Goal: Information Seeking & Learning: Learn about a topic

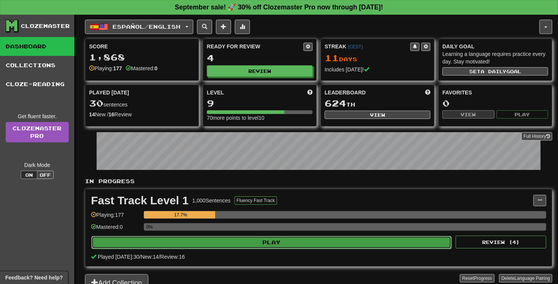
click at [280, 242] on button "Play" at bounding box center [271, 242] width 360 height 13
select select "**"
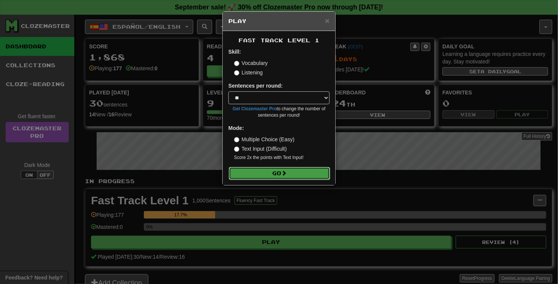
click at [284, 174] on span at bounding box center [284, 172] width 5 height 5
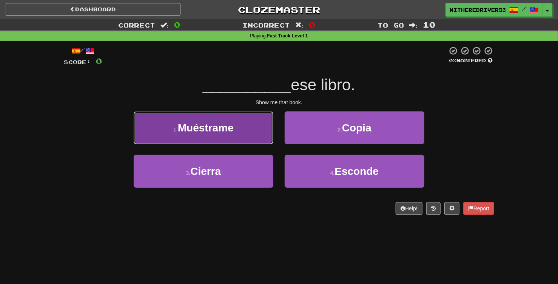
click at [225, 128] on span "Muéstrame" at bounding box center [206, 128] width 56 height 12
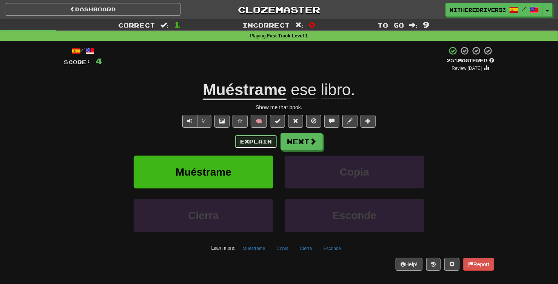
click at [261, 141] on button "Explain" at bounding box center [256, 141] width 42 height 13
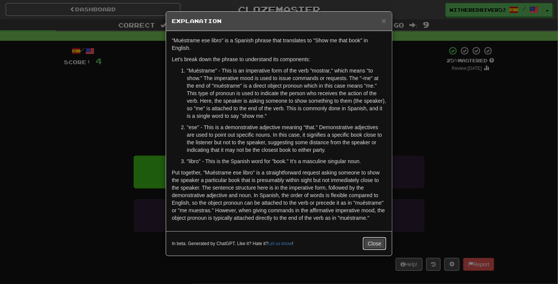
click at [382, 241] on button "Close" at bounding box center [374, 243] width 23 height 13
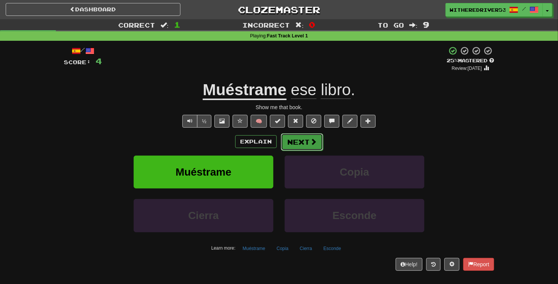
click at [302, 141] on button "Next" at bounding box center [302, 141] width 42 height 17
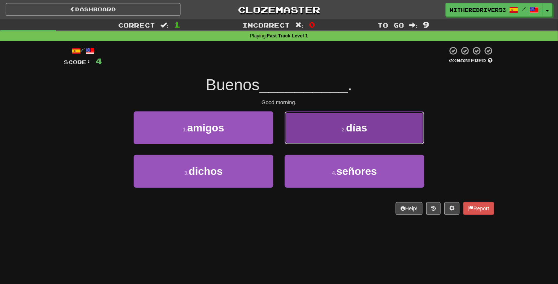
click at [337, 125] on button "2 . días" at bounding box center [355, 127] width 140 height 33
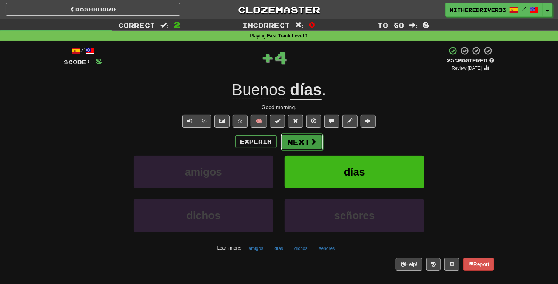
click at [301, 145] on button "Next" at bounding box center [302, 141] width 42 height 17
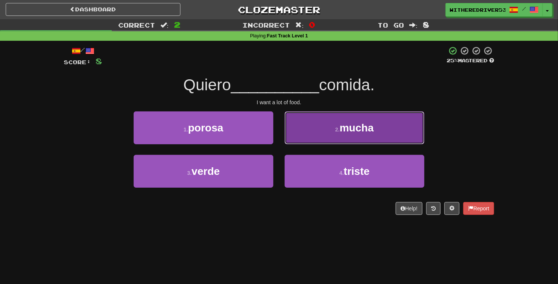
click at [340, 135] on button "2 . mucha" at bounding box center [355, 127] width 140 height 33
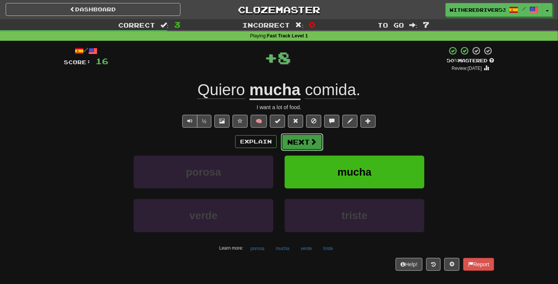
click at [303, 142] on button "Next" at bounding box center [302, 141] width 42 height 17
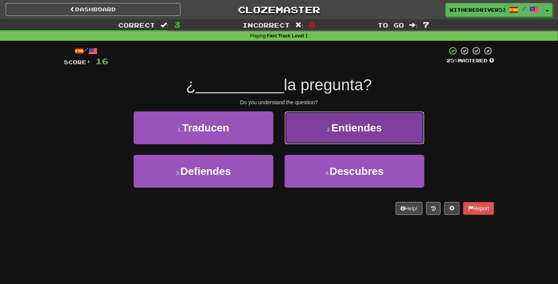
click at [334, 131] on span "Entiendes" at bounding box center [357, 128] width 51 height 12
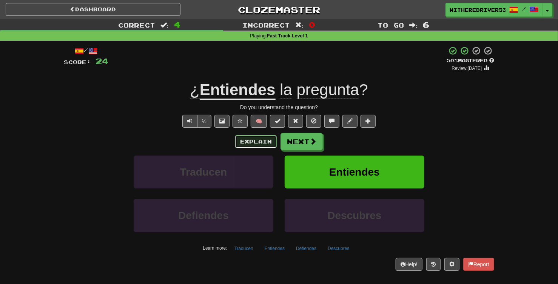
click at [252, 144] on button "Explain" at bounding box center [256, 141] width 42 height 13
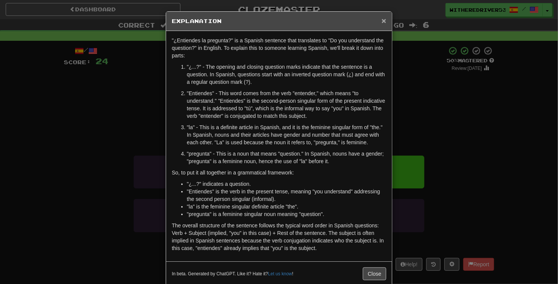
click at [385, 20] on span "×" at bounding box center [384, 20] width 5 height 9
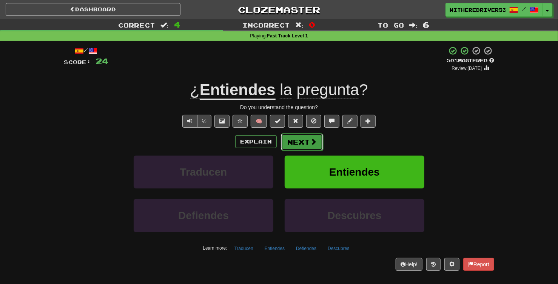
click at [305, 142] on button "Next" at bounding box center [302, 141] width 42 height 17
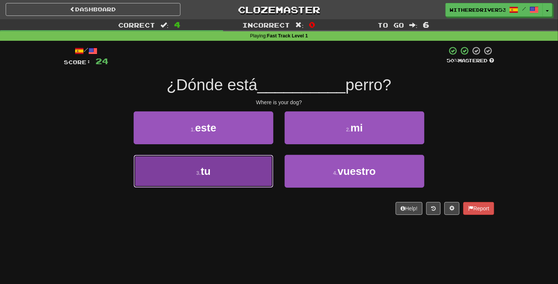
click at [221, 176] on button "3 . tu" at bounding box center [204, 171] width 140 height 33
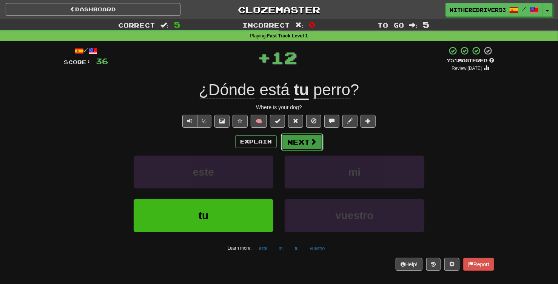
click at [303, 145] on button "Next" at bounding box center [302, 141] width 42 height 17
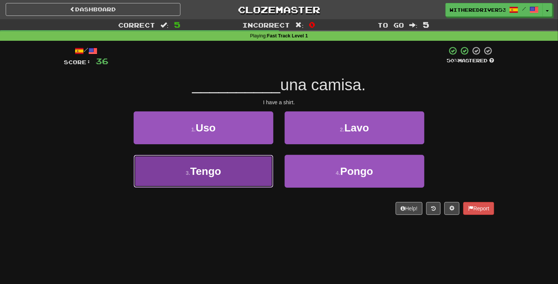
click at [224, 169] on button "3 . Tengo" at bounding box center [204, 171] width 140 height 33
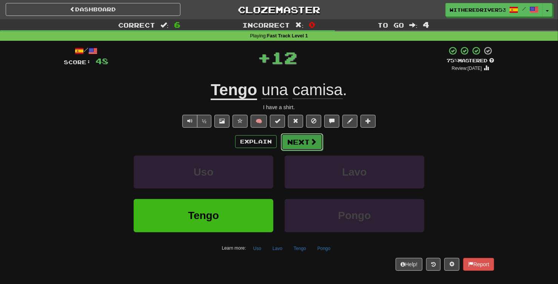
click at [300, 144] on button "Next" at bounding box center [302, 141] width 42 height 17
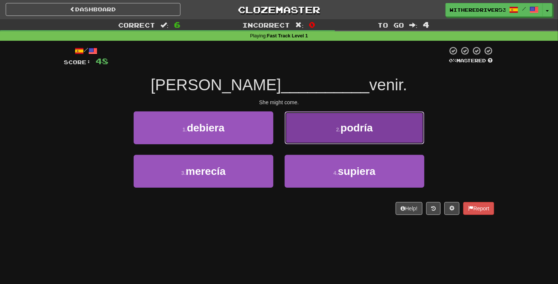
click at [348, 130] on span "podría" at bounding box center [357, 128] width 32 height 12
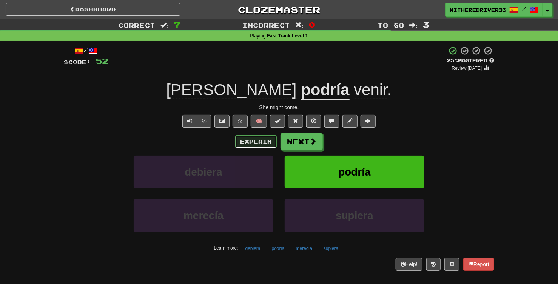
click at [265, 145] on button "Explain" at bounding box center [256, 141] width 42 height 13
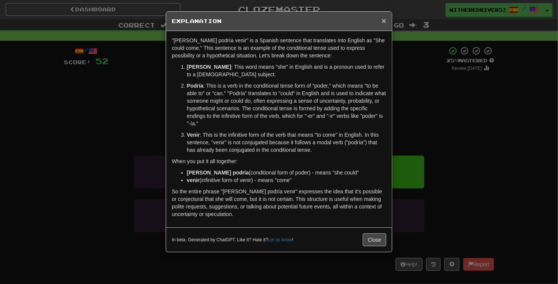
click at [383, 21] on span "×" at bounding box center [384, 20] width 5 height 9
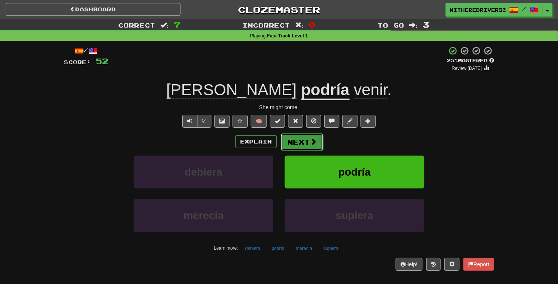
click at [297, 140] on button "Next" at bounding box center [302, 141] width 42 height 17
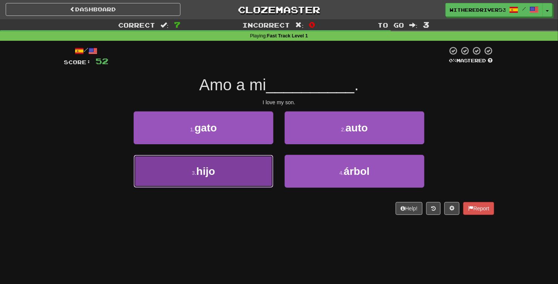
click at [225, 178] on button "3 . hijo" at bounding box center [204, 171] width 140 height 33
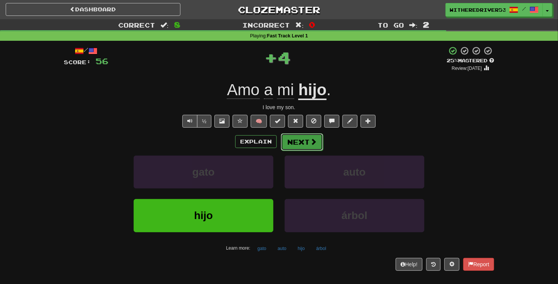
click at [300, 140] on button "Next" at bounding box center [302, 141] width 42 height 17
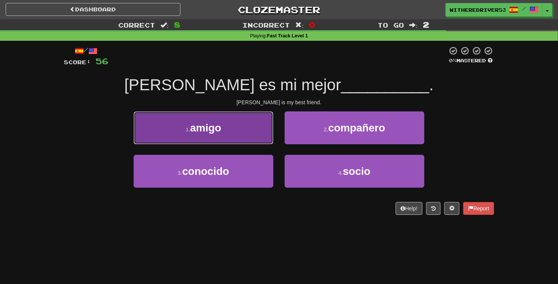
click at [253, 135] on button "1 . amigo" at bounding box center [204, 127] width 140 height 33
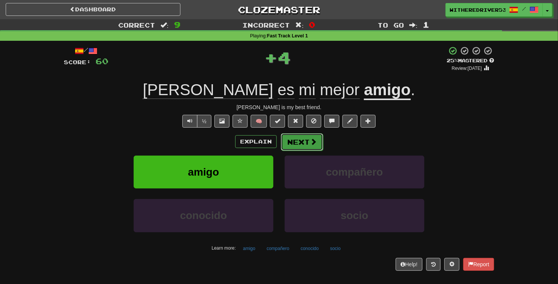
click at [306, 141] on button "Next" at bounding box center [302, 141] width 42 height 17
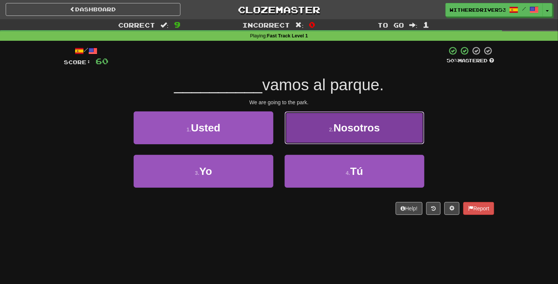
click at [334, 133] on button "2 . Nosotros" at bounding box center [355, 127] width 140 height 33
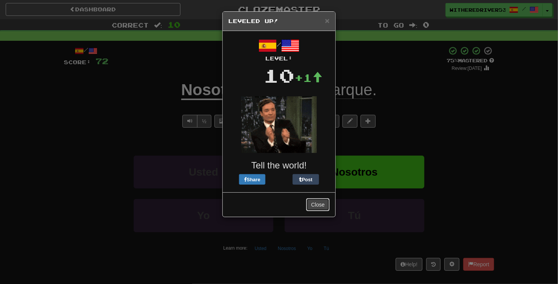
click at [321, 206] on button "Close" at bounding box center [317, 204] width 23 height 13
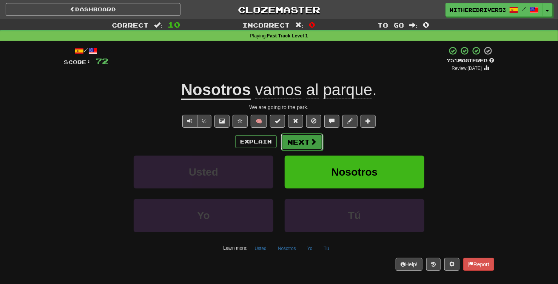
click at [305, 138] on button "Next" at bounding box center [302, 141] width 42 height 17
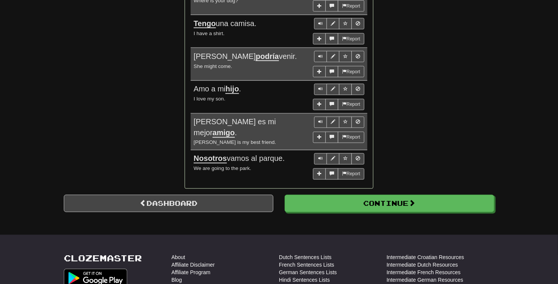
scroll to position [631, 0]
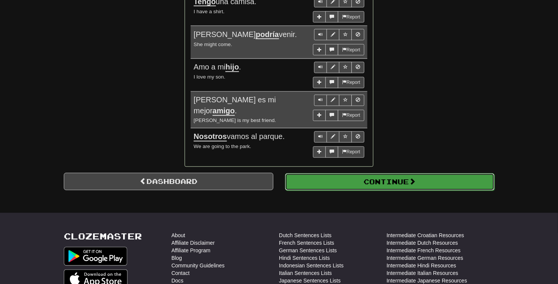
click at [396, 187] on button "Continue" at bounding box center [390, 181] width 210 height 17
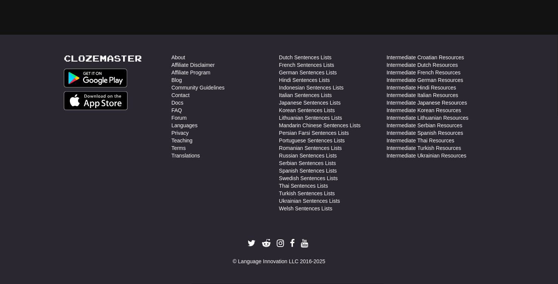
scroll to position [269, 0]
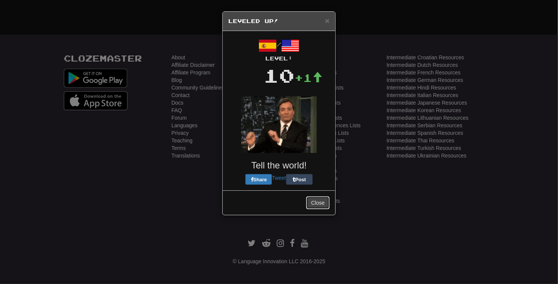
click at [319, 201] on button "Close" at bounding box center [317, 202] width 23 height 13
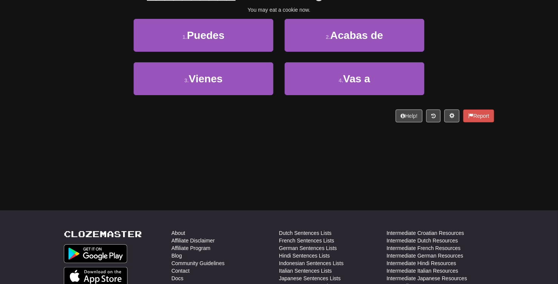
scroll to position [0, 0]
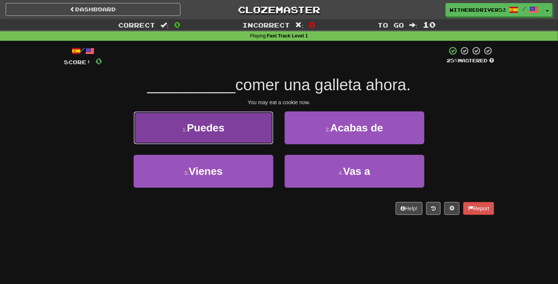
click at [231, 128] on button "1 . Puedes" at bounding box center [204, 127] width 140 height 33
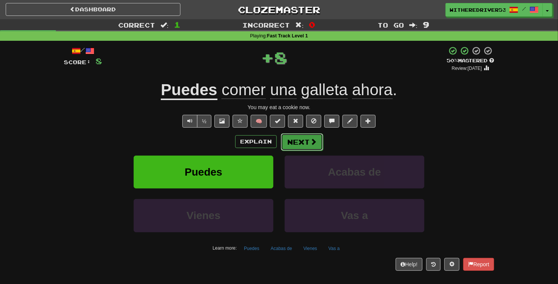
click at [306, 145] on button "Next" at bounding box center [302, 141] width 42 height 17
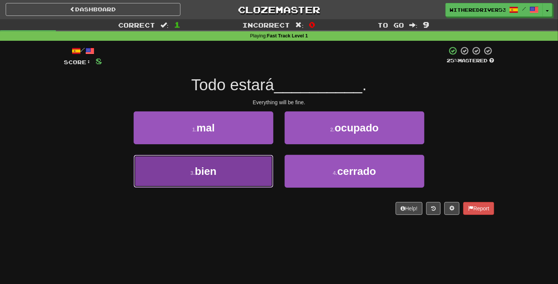
click at [234, 173] on button "3 . bien" at bounding box center [204, 171] width 140 height 33
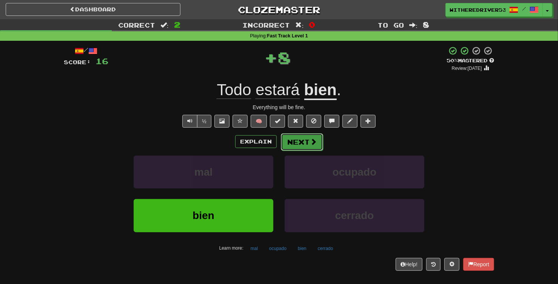
click at [295, 144] on button "Next" at bounding box center [302, 141] width 42 height 17
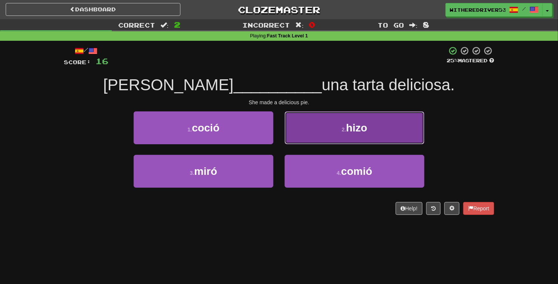
click at [348, 130] on span "hizo" at bounding box center [357, 128] width 21 height 12
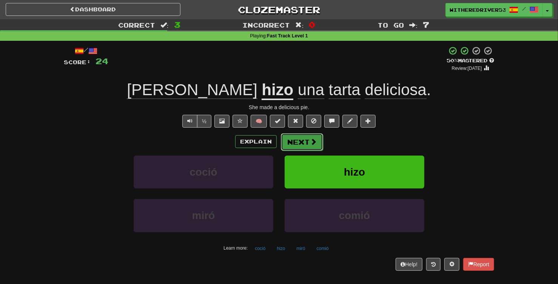
click at [303, 141] on button "Next" at bounding box center [302, 141] width 42 height 17
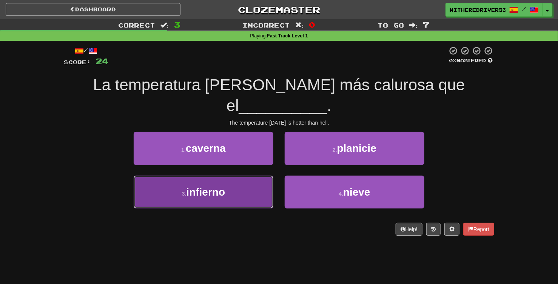
click at [214, 186] on span "infierno" at bounding box center [206, 192] width 39 height 12
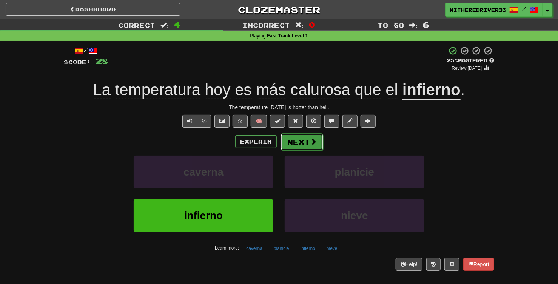
click at [306, 144] on button "Next" at bounding box center [302, 141] width 42 height 17
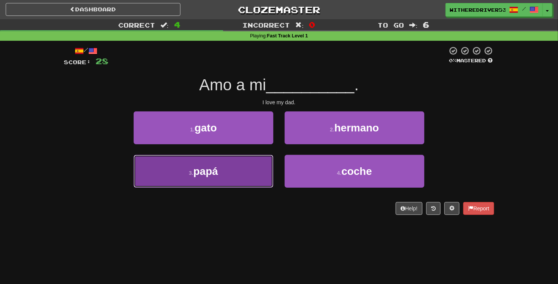
click at [233, 176] on button "3 . papá" at bounding box center [204, 171] width 140 height 33
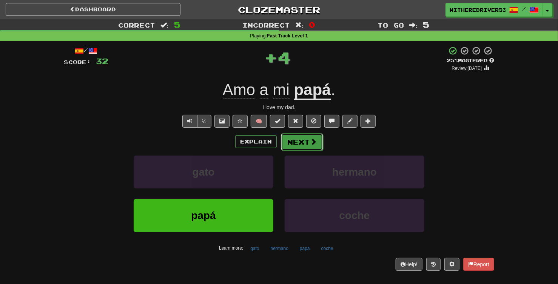
click at [301, 144] on button "Next" at bounding box center [302, 141] width 42 height 17
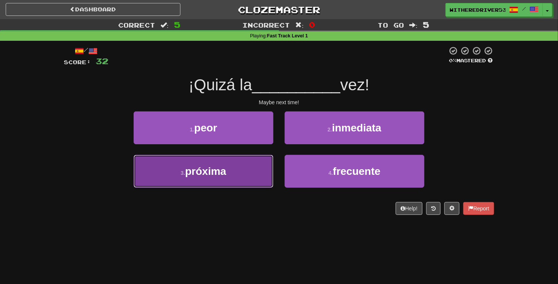
click at [236, 176] on button "3 . próxima" at bounding box center [204, 171] width 140 height 33
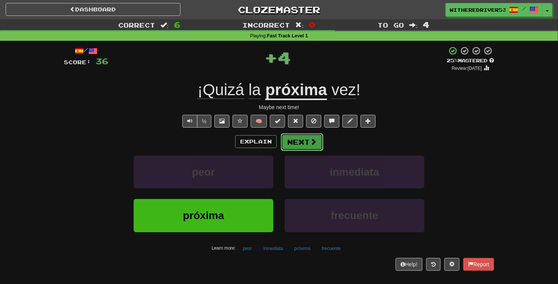
click at [305, 145] on button "Next" at bounding box center [302, 141] width 42 height 17
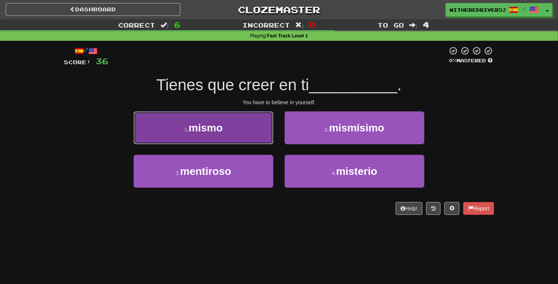
click at [225, 128] on button "1 . mismo" at bounding box center [204, 127] width 140 height 33
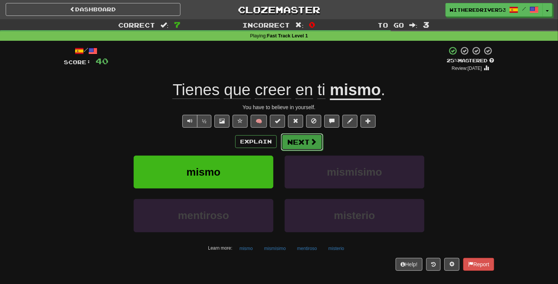
click at [306, 144] on button "Next" at bounding box center [302, 141] width 42 height 17
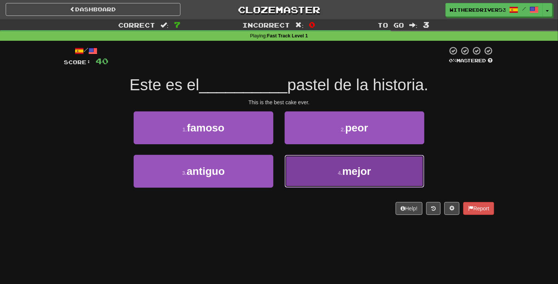
click at [351, 174] on span "mejor" at bounding box center [357, 172] width 29 height 12
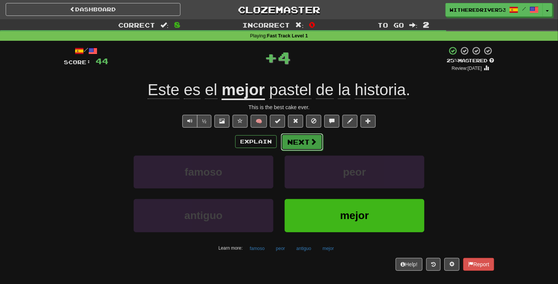
click at [302, 145] on button "Next" at bounding box center [302, 141] width 42 height 17
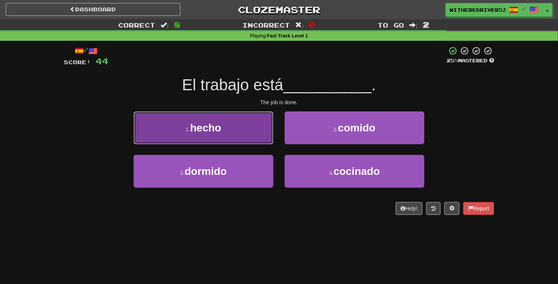
click at [238, 135] on button "1 . hecho" at bounding box center [204, 127] width 140 height 33
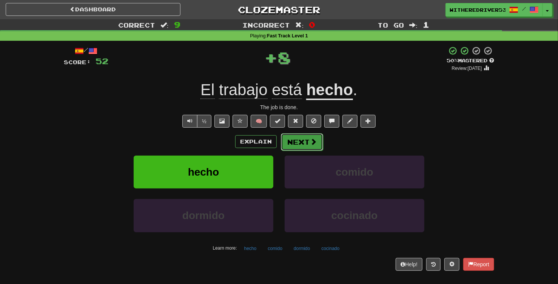
click at [305, 141] on button "Next" at bounding box center [302, 141] width 42 height 17
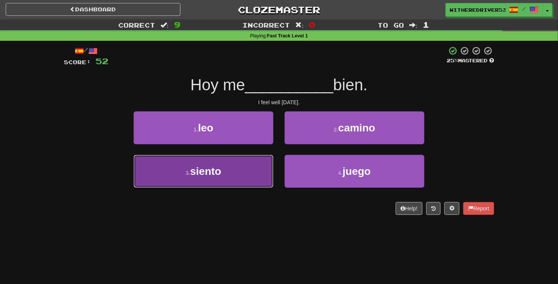
click at [226, 175] on button "3 . siento" at bounding box center [204, 171] width 140 height 33
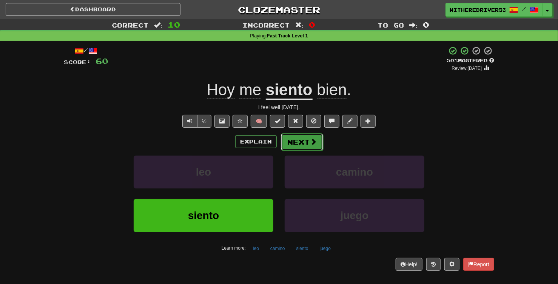
click at [300, 143] on button "Next" at bounding box center [302, 141] width 42 height 17
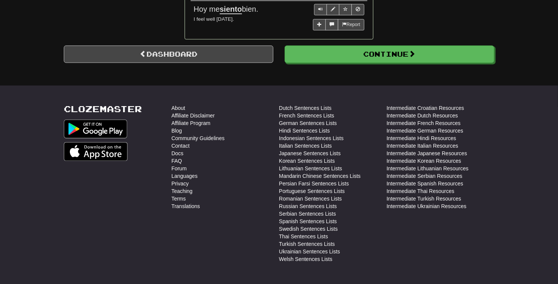
scroll to position [783, 0]
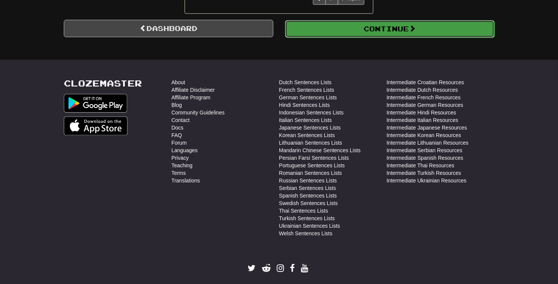
click at [364, 37] on button "Continue" at bounding box center [390, 28] width 210 height 17
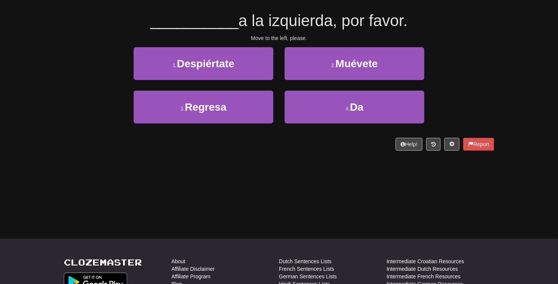
scroll to position [0, 0]
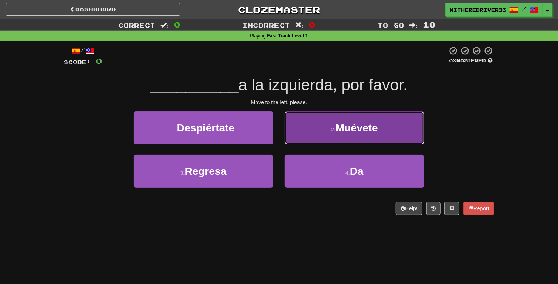
click at [345, 130] on span "Muévete" at bounding box center [357, 128] width 42 height 12
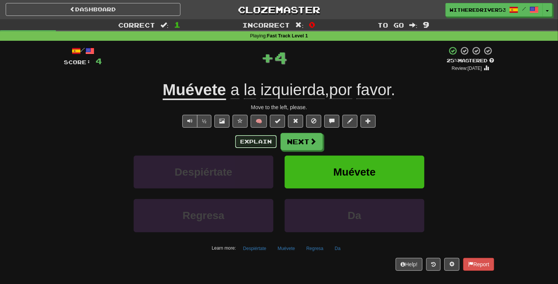
click at [255, 141] on button "Explain" at bounding box center [256, 141] width 42 height 13
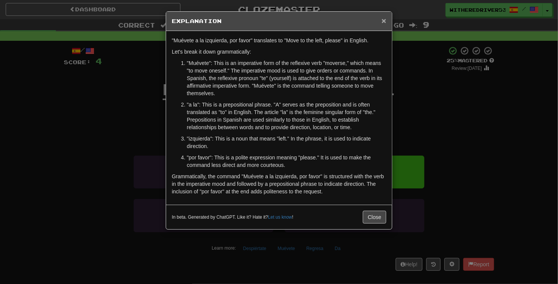
click at [386, 20] on span "×" at bounding box center [384, 20] width 5 height 9
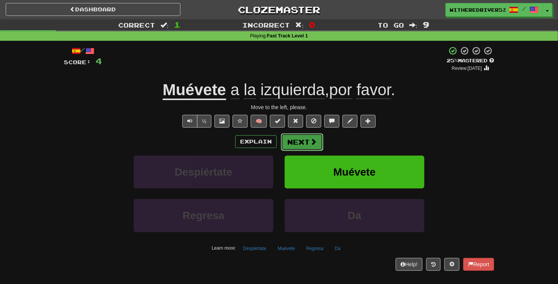
click at [308, 140] on button "Next" at bounding box center [302, 141] width 42 height 17
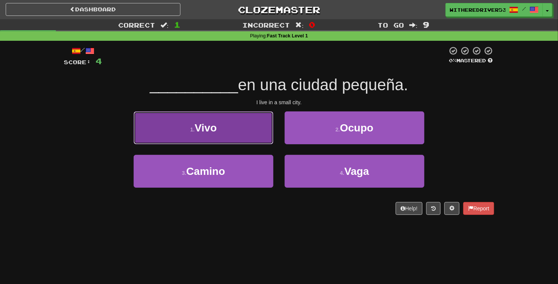
click at [221, 132] on button "1 . Vivo" at bounding box center [204, 127] width 140 height 33
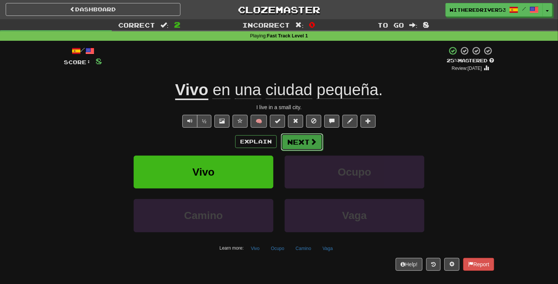
click at [306, 143] on button "Next" at bounding box center [302, 141] width 42 height 17
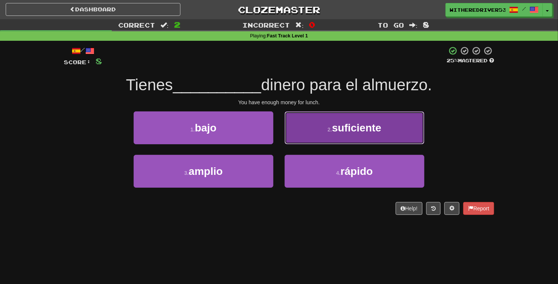
click at [346, 128] on span "suficiente" at bounding box center [357, 128] width 50 height 12
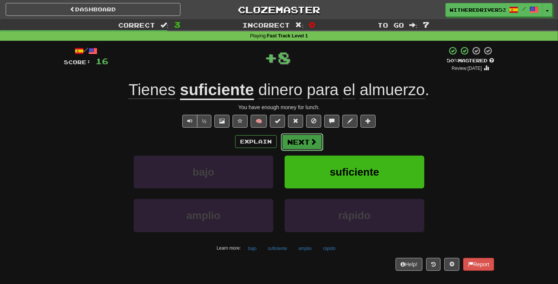
click at [309, 141] on button "Next" at bounding box center [302, 141] width 42 height 17
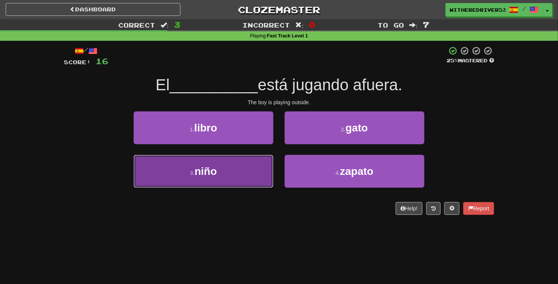
click at [249, 172] on button "3 . niño" at bounding box center [204, 171] width 140 height 33
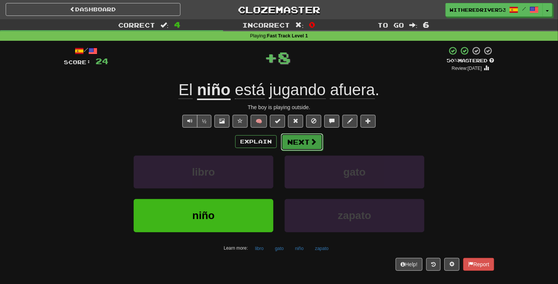
click at [305, 145] on button "Next" at bounding box center [302, 141] width 42 height 17
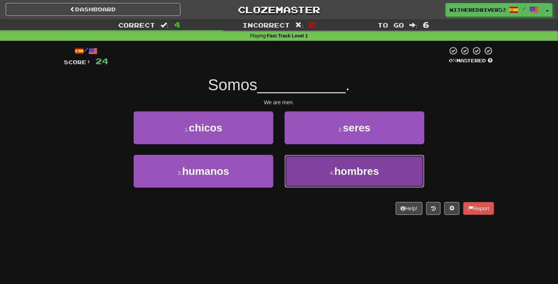
click at [345, 166] on button "4 . hombres" at bounding box center [355, 171] width 140 height 33
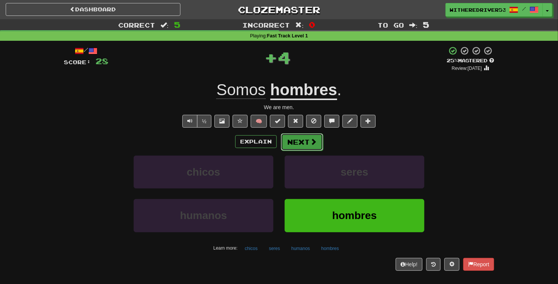
click at [308, 142] on button "Next" at bounding box center [302, 141] width 42 height 17
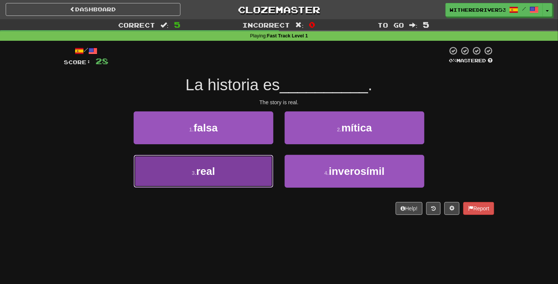
click at [241, 174] on button "3 . real" at bounding box center [204, 171] width 140 height 33
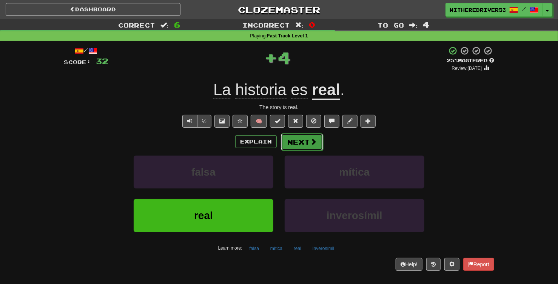
click at [306, 145] on button "Next" at bounding box center [302, 141] width 42 height 17
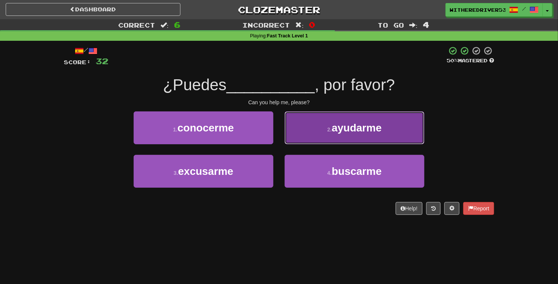
click at [346, 130] on span "ayudarme" at bounding box center [357, 128] width 50 height 12
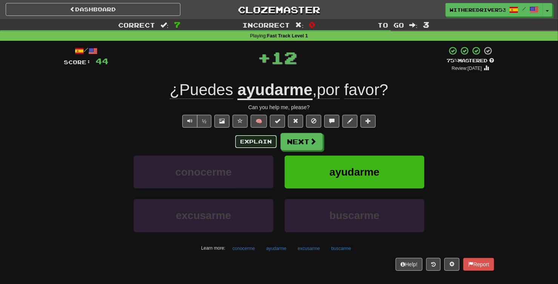
click at [251, 143] on button "Explain" at bounding box center [256, 141] width 42 height 13
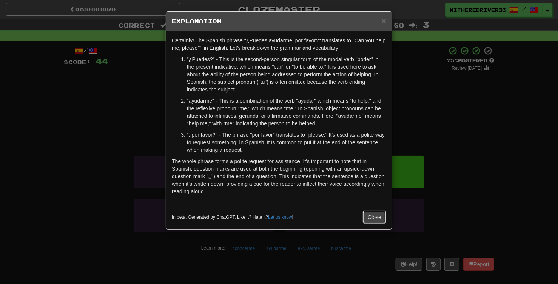
click at [378, 218] on button "Close" at bounding box center [374, 217] width 23 height 13
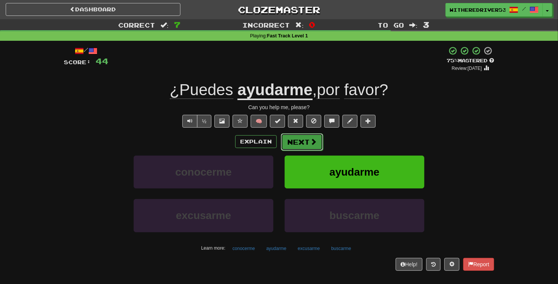
click at [308, 147] on button "Next" at bounding box center [302, 141] width 42 height 17
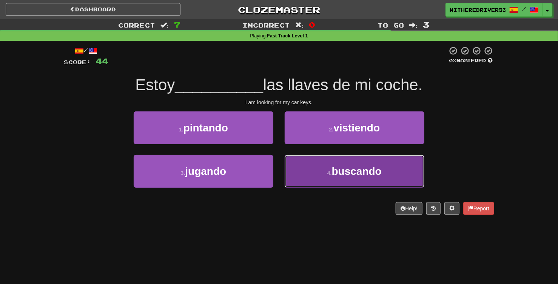
click at [328, 175] on small "4 ." at bounding box center [330, 173] width 5 height 6
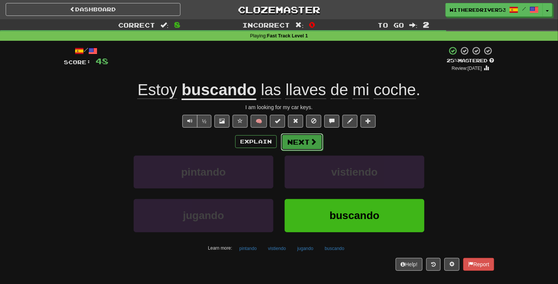
click at [302, 142] on button "Next" at bounding box center [302, 141] width 42 height 17
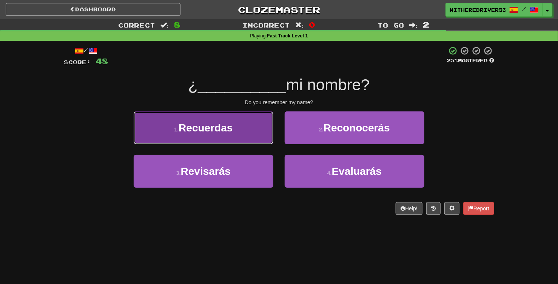
click at [215, 131] on span "Recuerdas" at bounding box center [206, 128] width 54 height 12
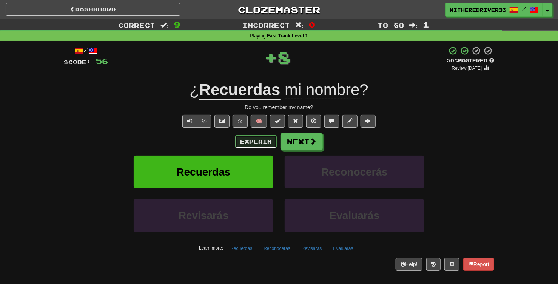
click at [256, 141] on button "Explain" at bounding box center [256, 141] width 42 height 13
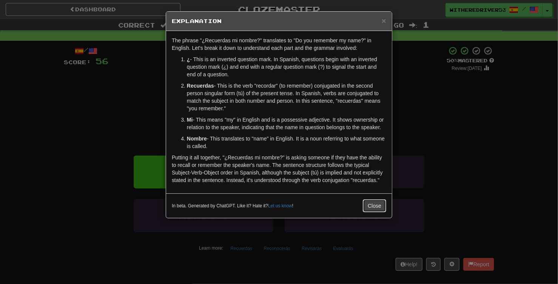
click at [368, 208] on button "Close" at bounding box center [374, 206] width 23 height 13
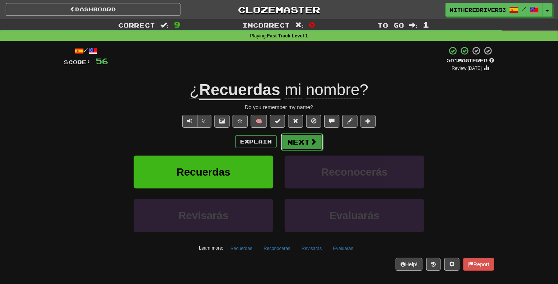
click at [294, 143] on button "Next" at bounding box center [302, 141] width 42 height 17
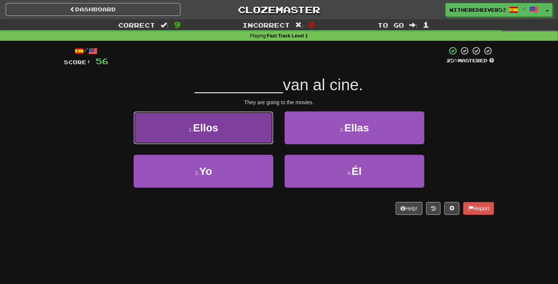
click at [237, 128] on button "1 . Ellos" at bounding box center [204, 127] width 140 height 33
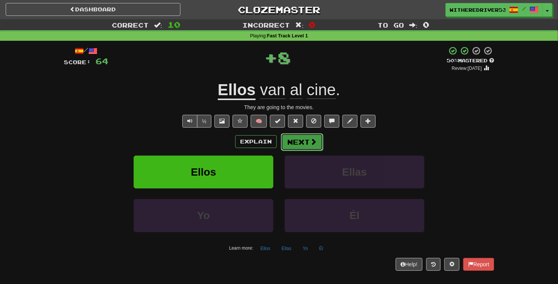
click at [306, 142] on button "Next" at bounding box center [302, 141] width 42 height 17
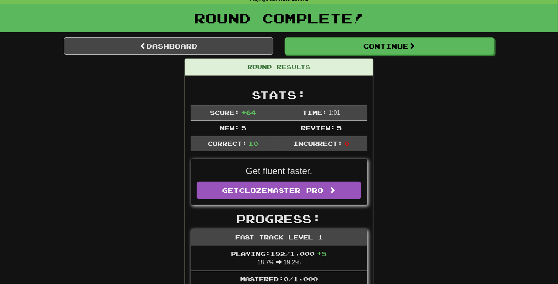
scroll to position [43, 0]
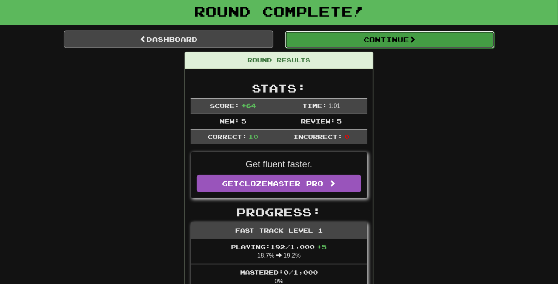
click at [419, 34] on button "Continue" at bounding box center [390, 39] width 210 height 17
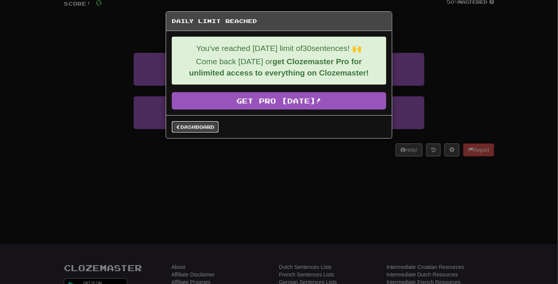
click at [197, 130] on link "Dashboard" at bounding box center [195, 126] width 47 height 11
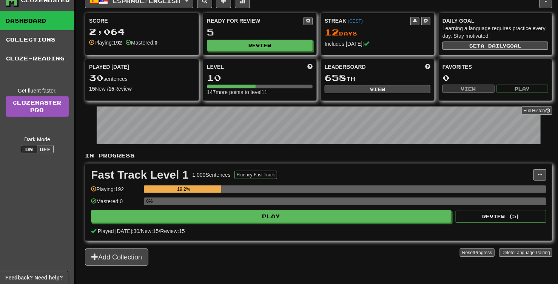
scroll to position [22, 0]
